Goal: Task Accomplishment & Management: Manage account settings

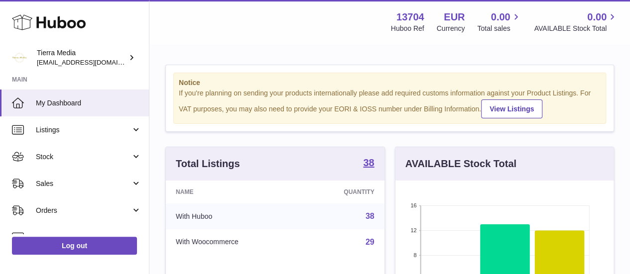
scroll to position [155, 222]
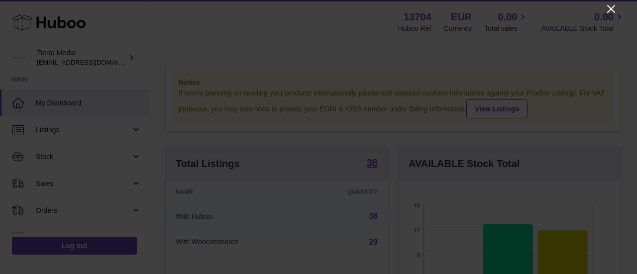
click at [610, 7] on icon "Close" at bounding box center [611, 9] width 8 height 8
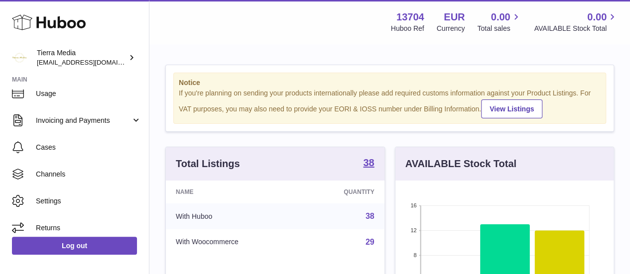
scroll to position [149, 0]
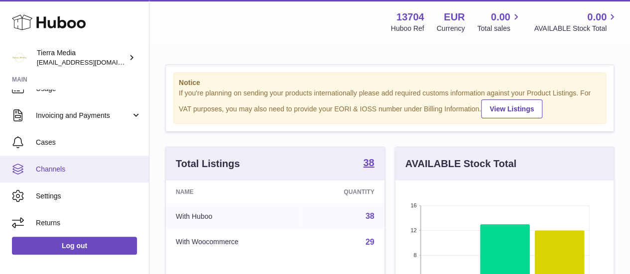
click at [66, 163] on link "Channels" at bounding box center [74, 169] width 149 height 27
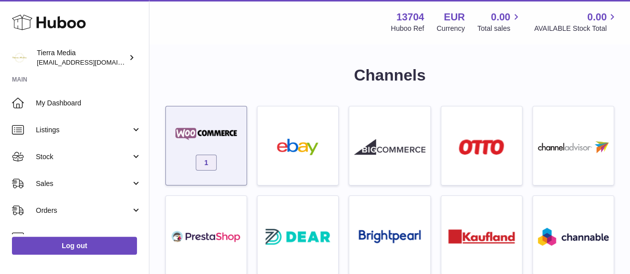
click at [201, 125] on div "1" at bounding box center [206, 149] width 71 height 64
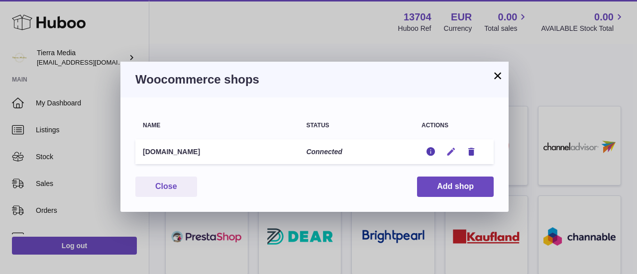
click at [451, 151] on icon "button" at bounding box center [451, 152] width 10 height 10
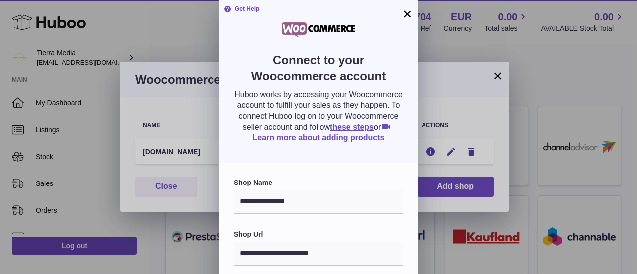
click at [408, 9] on button "×" at bounding box center [407, 14] width 12 height 12
